Goal: Check status: Check status

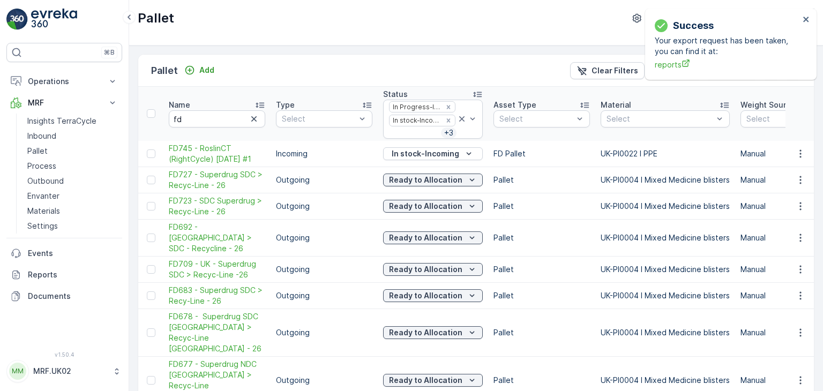
scroll to position [1100, 0]
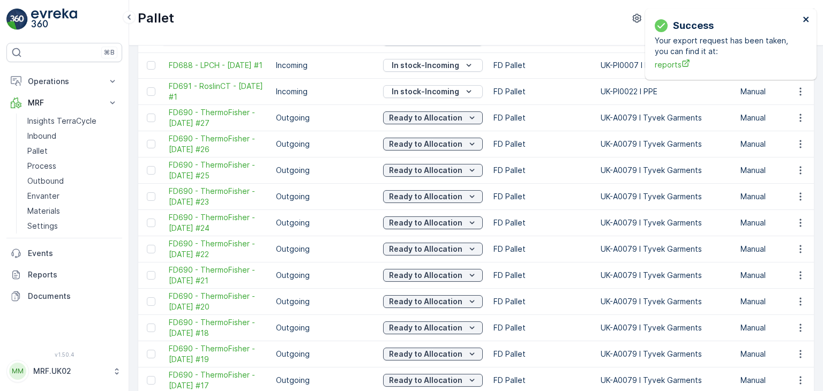
click at [805, 18] on icon "close" at bounding box center [806, 19] width 5 height 5
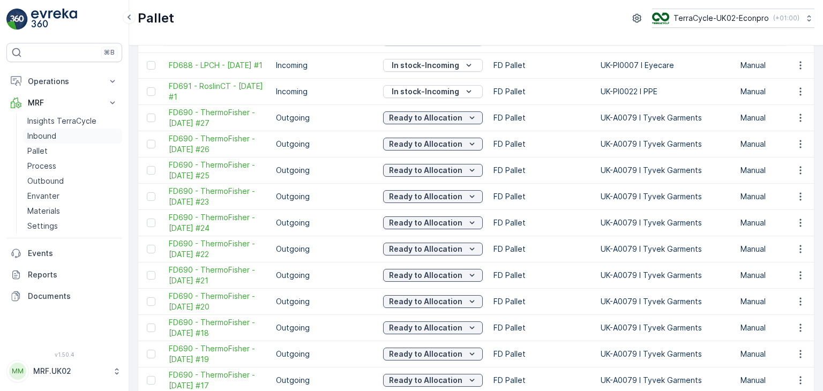
click at [46, 135] on p "Inbound" at bounding box center [41, 136] width 29 height 11
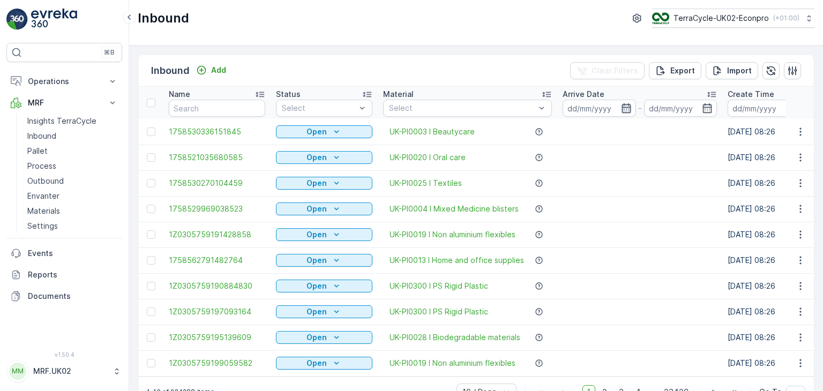
click at [629, 106] on icon "button" at bounding box center [626, 108] width 9 height 10
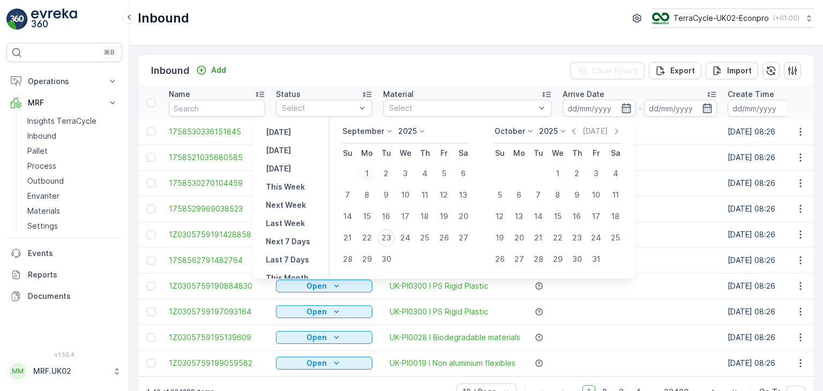
click at [369, 173] on div "1" at bounding box center [367, 173] width 17 height 17
type input "[DATE]"
click at [369, 173] on div "1" at bounding box center [367, 173] width 17 height 17
type input "[DATE]"
click at [390, 239] on div "23" at bounding box center [386, 237] width 17 height 17
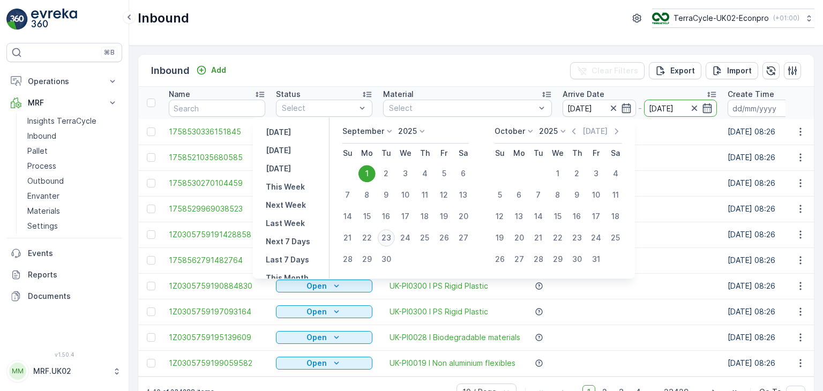
type input "[DATE]"
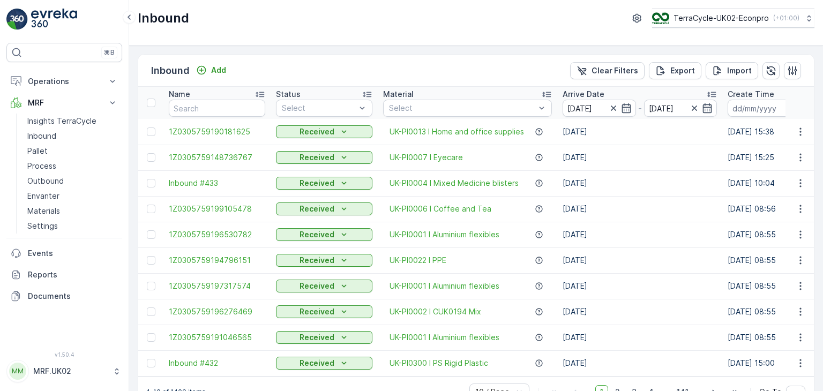
scroll to position [29, 0]
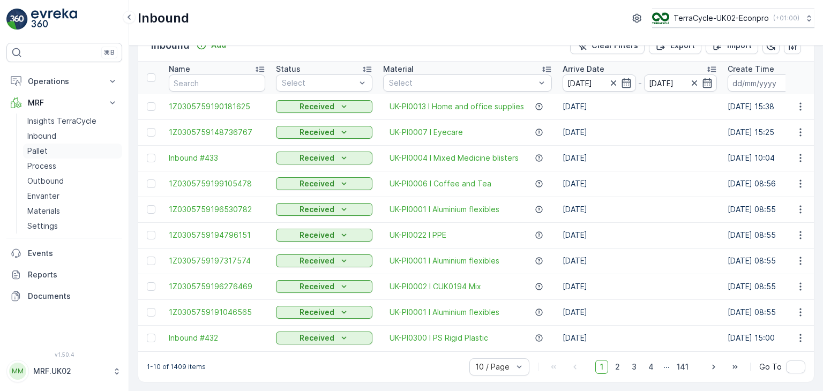
click at [54, 150] on link "Pallet" at bounding box center [72, 151] width 99 height 15
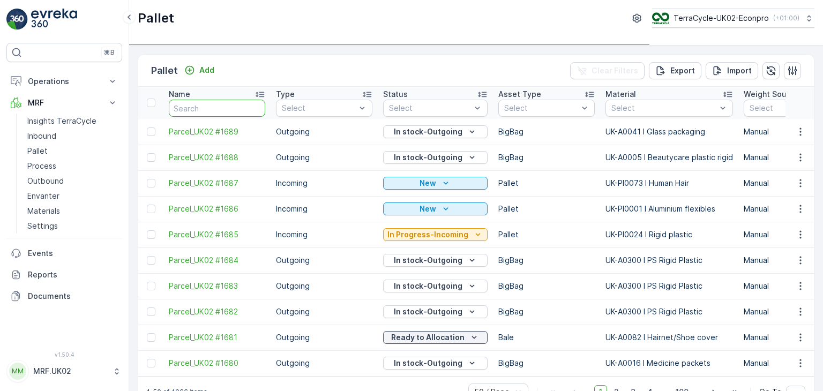
click at [214, 106] on input "text" at bounding box center [217, 108] width 96 height 17
type input "fd745"
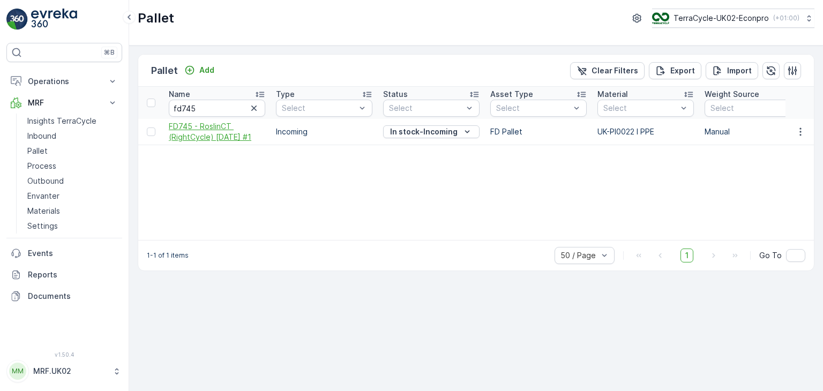
click at [221, 128] on span "FD745 - RoslinCT (RightCycle) [DATE] #1" at bounding box center [217, 131] width 96 height 21
